Goal: Task Accomplishment & Management: Complete application form

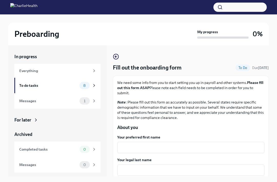
click at [172, 149] on textarea "Your preferred first name" at bounding box center [190, 147] width 141 height 6
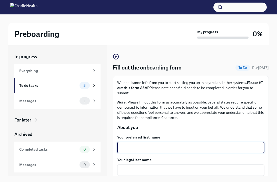
scroll to position [4, 0]
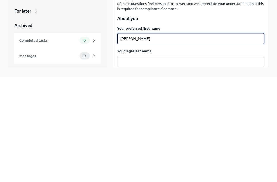
type textarea "Erica"
click at [181, 163] on textarea "Your legal last name" at bounding box center [190, 166] width 141 height 6
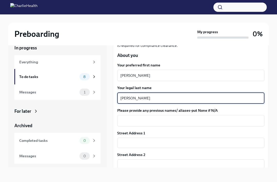
scroll to position [69, 0]
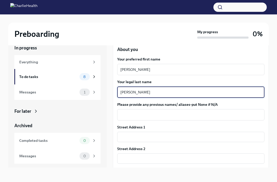
type textarea "Threet"
click at [209, 111] on textarea "Please provide any previous names/ aliases-put None if N/A" at bounding box center [190, 114] width 141 height 6
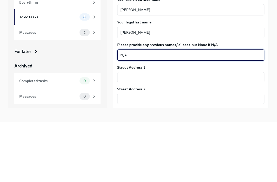
type textarea "N/A"
click at [179, 131] on input "text" at bounding box center [190, 136] width 147 height 10
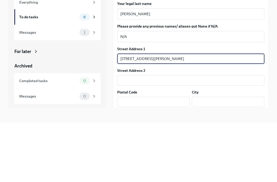
scroll to position [98, 0]
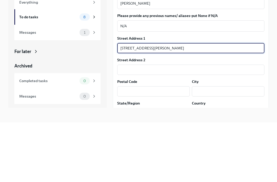
type input "2816 Lindsey Springs Street"
click at [165, 146] on input "text" at bounding box center [153, 151] width 73 height 10
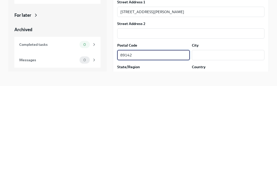
type input "89142"
click at [227, 146] on input "text" at bounding box center [228, 151] width 73 height 10
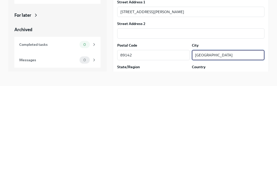
type input "Las Vegas"
click at [167, 167] on input "text" at bounding box center [153, 172] width 73 height 10
click at [229, 167] on input "text" at bounding box center [228, 172] width 73 height 10
click at [167, 167] on input "Nevads" at bounding box center [153, 172] width 73 height 10
type input "Nevada"
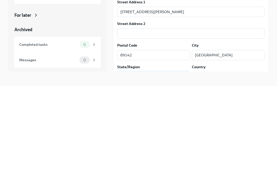
click at [222, 167] on input "text" at bounding box center [228, 172] width 73 height 10
type input "I"
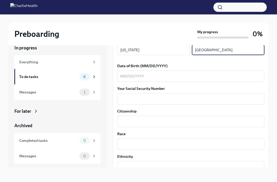
scroll to position [233, 0]
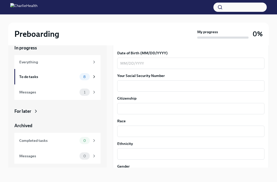
type input "USA"
click at [174, 83] on textarea "Your Social Security Number" at bounding box center [190, 86] width 141 height 6
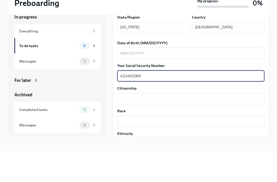
scroll to position [212, 0]
type textarea "431452065"
click at [196, 81] on textarea "Date of Birth (MM/DD/YYYY)" at bounding box center [190, 84] width 141 height 6
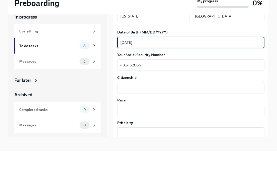
scroll to position [228, 0]
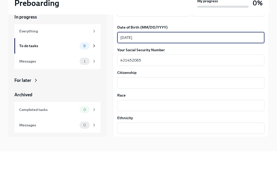
type textarea "09/28/1980"
click at [190, 110] on textarea "Citizenship" at bounding box center [190, 113] width 141 height 6
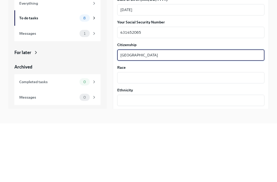
type textarea "USA"
click at [181, 133] on textarea "Race" at bounding box center [190, 136] width 141 height 6
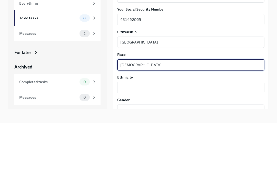
scroll to position [251, 0]
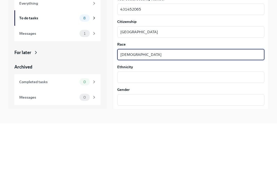
type textarea "African American"
click at [162, 133] on textarea "Ethnicity" at bounding box center [190, 136] width 141 height 6
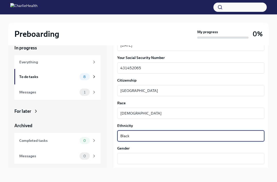
type textarea "Black"
click at [176, 155] on textarea "Gender" at bounding box center [190, 158] width 141 height 6
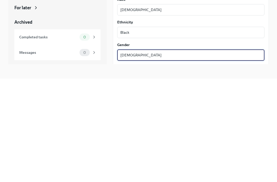
type textarea "Female"
click at [174, 178] on textarea "Birth City and State" at bounding box center [190, 181] width 141 height 6
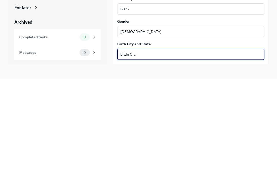
scroll to position [277, 0]
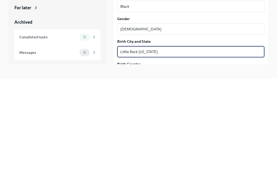
type textarea "Little Rock Arkansas"
click at [175, 174] on textarea "Birth Country" at bounding box center [190, 177] width 141 height 6
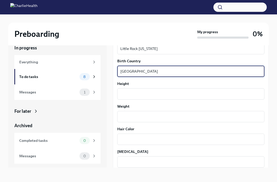
scroll to position [388, 0]
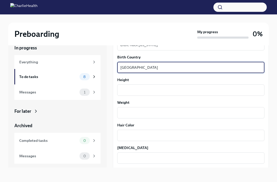
type textarea "United States"
click at [196, 87] on textarea "Height" at bounding box center [190, 90] width 141 height 6
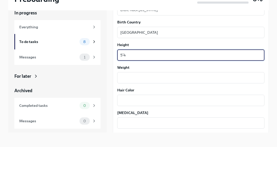
type textarea "5’4"
click at [171, 109] on textarea "Weight" at bounding box center [190, 112] width 141 height 6
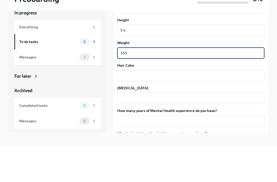
scroll to position [415, 0]
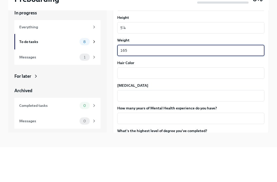
type textarea "165"
click at [199, 105] on textarea "Hair Color" at bounding box center [190, 108] width 141 height 6
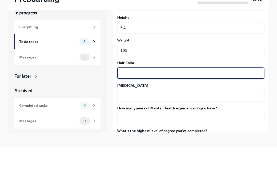
type textarea "B"
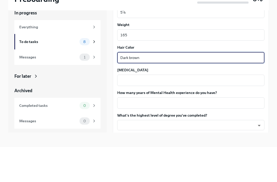
type textarea "Dark brown"
click at [185, 112] on textarea "Eye Color" at bounding box center [190, 115] width 141 height 6
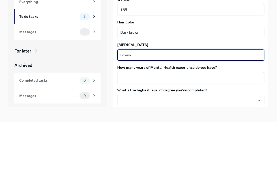
type textarea "Brown"
click at [226, 135] on textarea "How many years of Mental Health experience do you have?" at bounding box center [190, 138] width 141 height 6
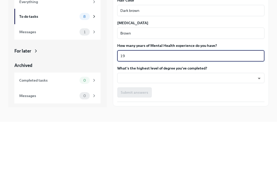
scroll to position [451, 0]
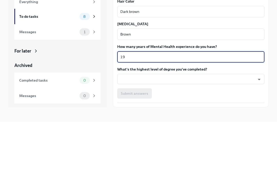
type textarea "19"
click at [228, 63] on body "Preboarding My progress 0% In progress Everything To do tasks 8 Messages 1 For …" at bounding box center [138, 86] width 277 height 190
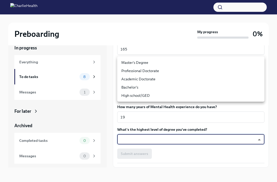
click at [167, 61] on li "Master's Degree" at bounding box center [190, 62] width 147 height 8
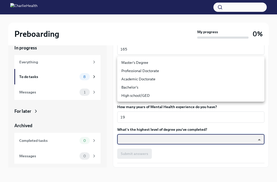
type input "2vBr-ghkD"
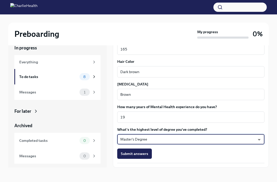
click at [147, 148] on button "Submit answers" at bounding box center [134, 153] width 35 height 10
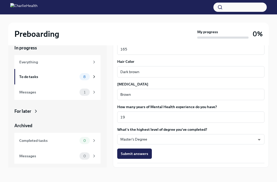
click at [142, 148] on button "Submit answers" at bounding box center [134, 153] width 35 height 10
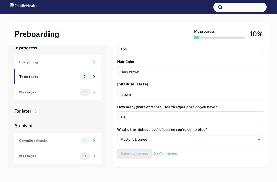
click at [210, 176] on span "Next task : Provide essential professional documentation" at bounding box center [165, 178] width 96 height 5
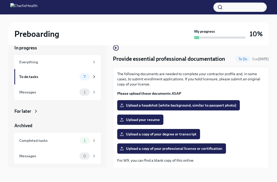
click at [154, 114] on label "Upload your resume" at bounding box center [140, 119] width 46 height 10
click at [0, 0] on input "Upload your resume" at bounding box center [0, 0] width 0 height 0
click at [186, 131] on span "Upload a copy of your degree or transcript" at bounding box center [159, 133] width 76 height 5
click at [0, 0] on input "Upload a copy of your degree or transcript" at bounding box center [0, 0] width 0 height 0
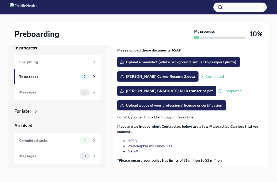
scroll to position [43, 0]
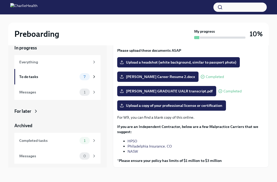
click at [219, 103] on span "Upload a copy of your professional license or certification" at bounding box center [172, 105] width 102 height 5
click at [0, 0] on input "Upload a copy of your professional license or certification" at bounding box center [0, 0] width 0 height 0
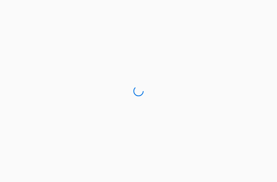
scroll to position [16, 0]
